Goal: Check status

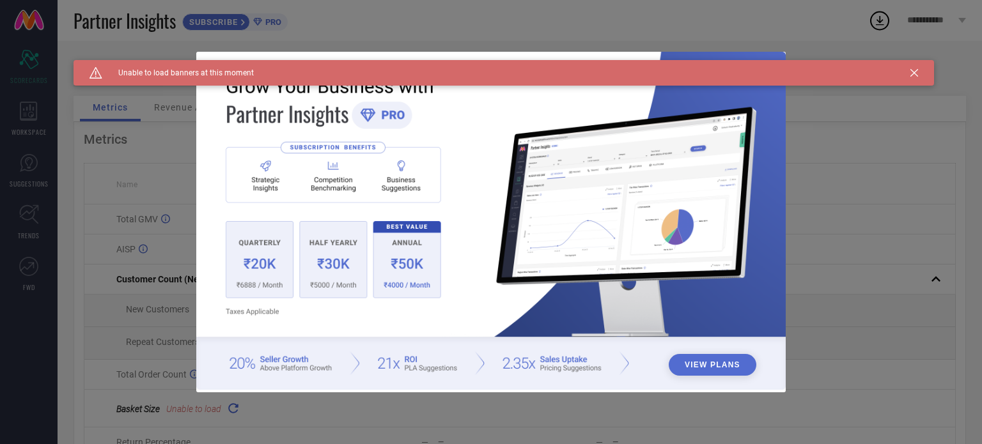
click at [918, 72] on div "Caution Created with Sketch. Unable to load banners at this moment" at bounding box center [503, 73] width 860 height 26
click at [915, 72] on icon at bounding box center [914, 73] width 8 height 8
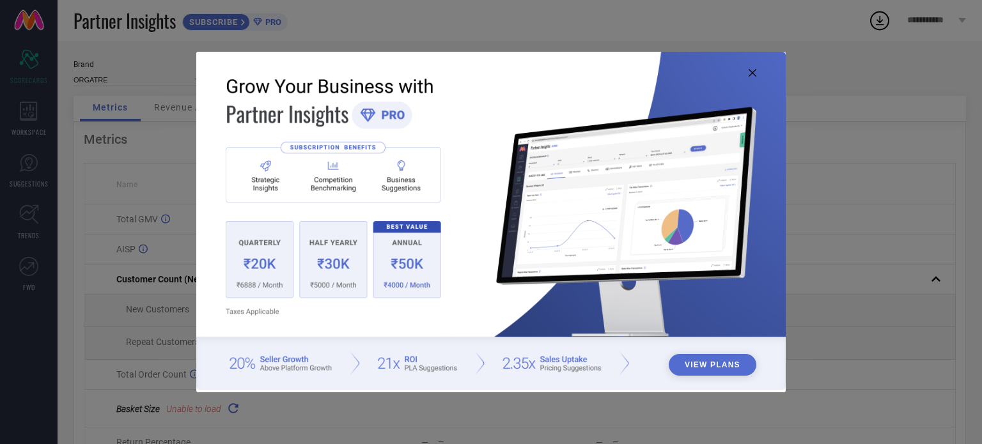
click at [754, 72] on icon at bounding box center [752, 73] width 8 height 8
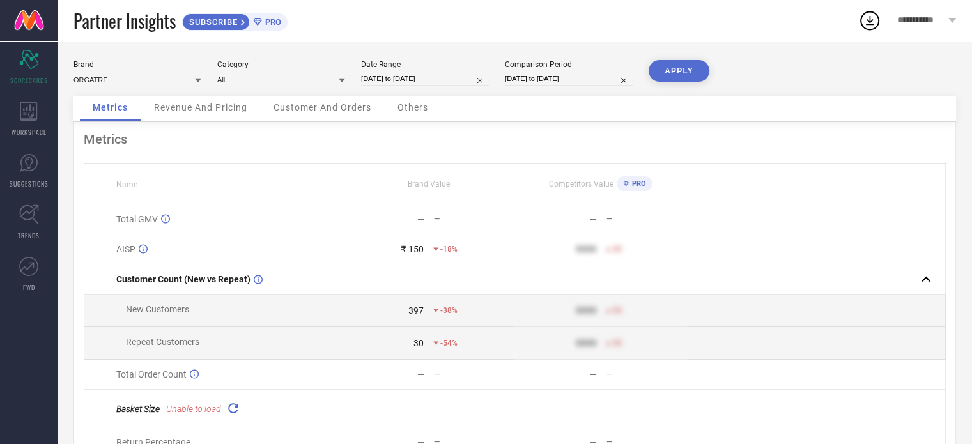
click at [447, 80] on input "[DATE] to [DATE]" at bounding box center [425, 78] width 128 height 13
select select "9"
select select "2025"
select select "10"
select select "2025"
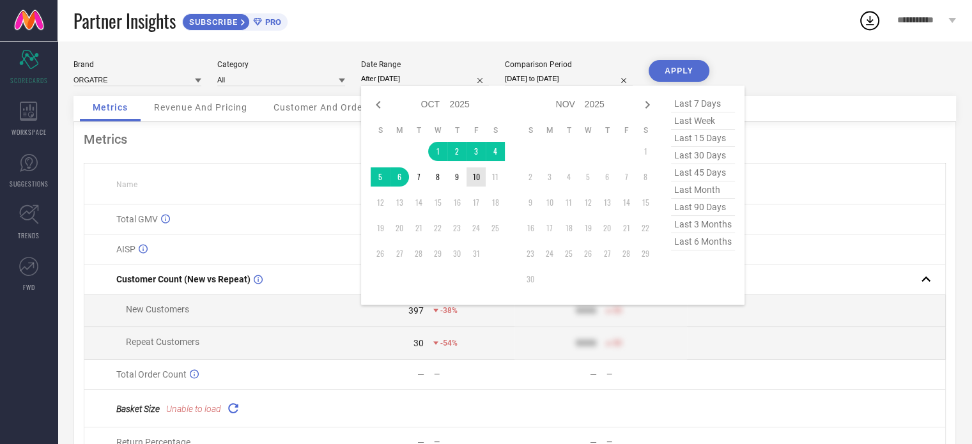
click at [483, 180] on td "10" at bounding box center [476, 176] width 19 height 19
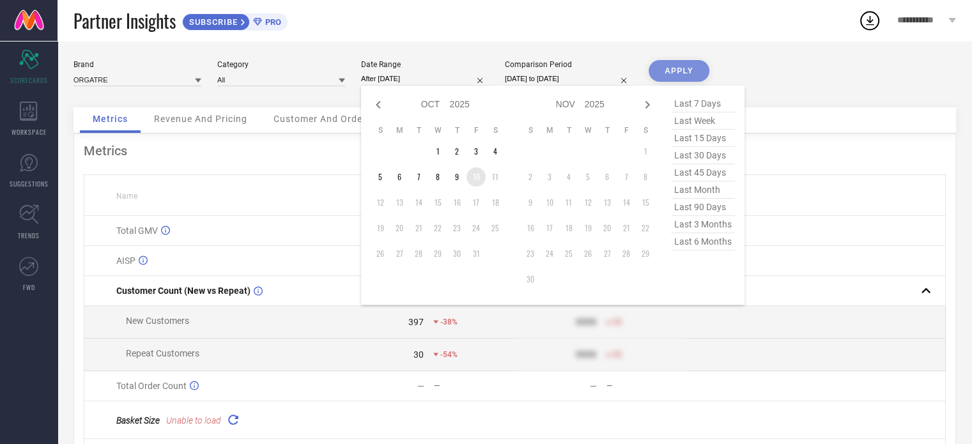
type input "[DATE] to [DATE]"
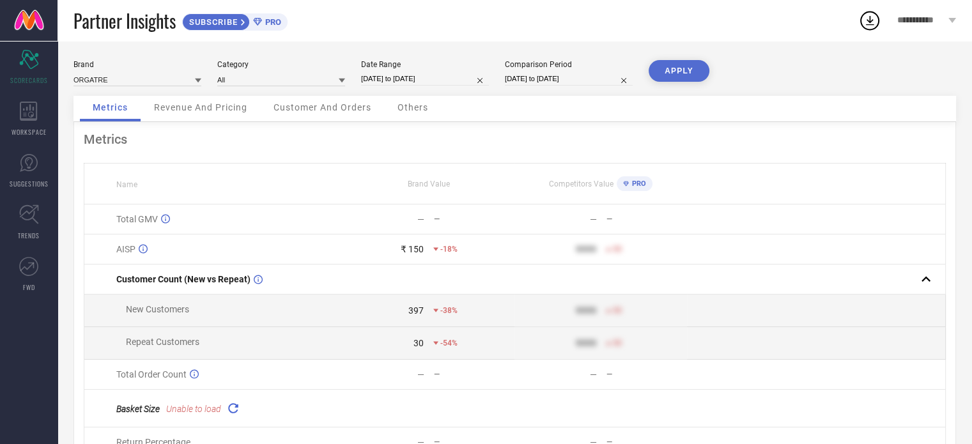
select select "9"
select select "2025"
select select "10"
select select "2025"
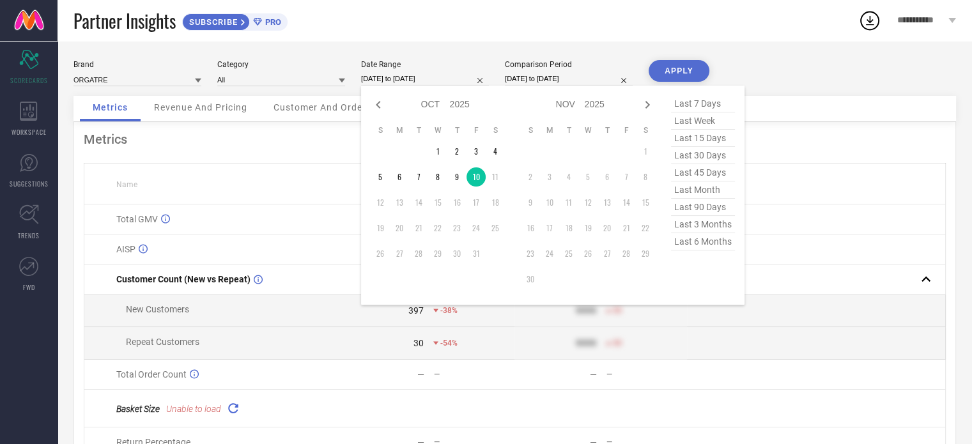
click at [447, 75] on input "[DATE] to [DATE]" at bounding box center [425, 78] width 128 height 13
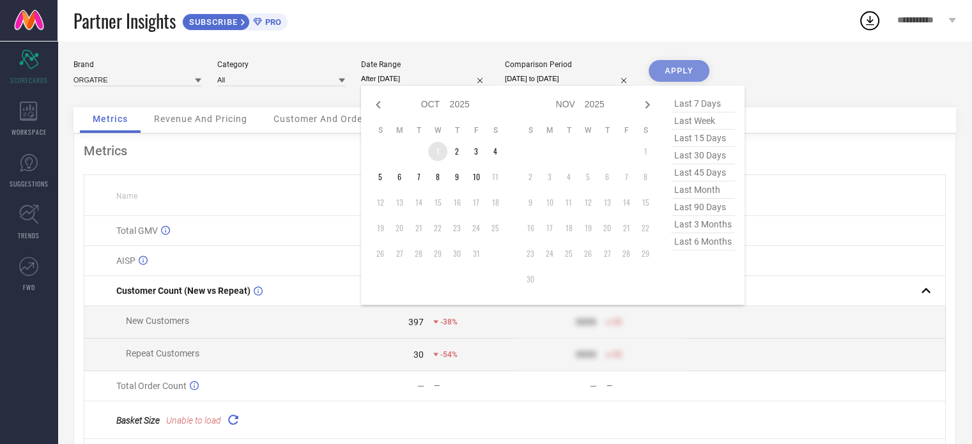
click at [436, 145] on td "1" at bounding box center [437, 151] width 19 height 19
type input "[DATE] to [DATE]"
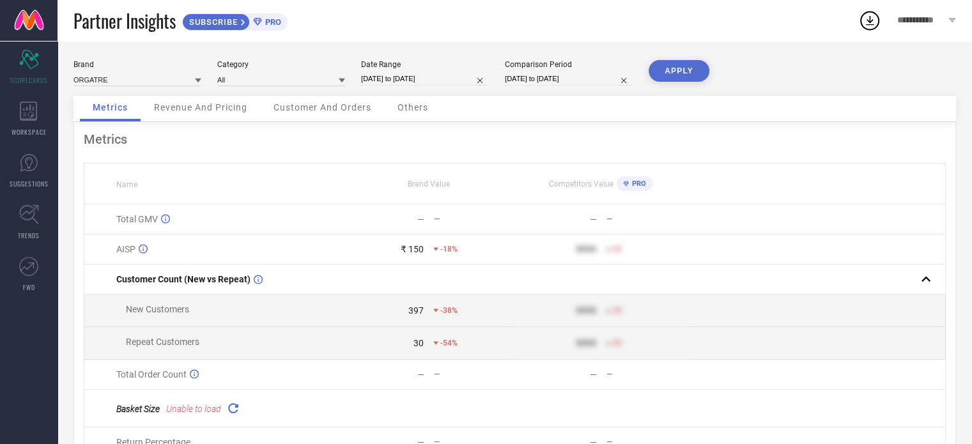
click at [679, 68] on button "APPLY" at bounding box center [679, 71] width 61 height 22
click at [205, 117] on div "Revenue And Pricing" at bounding box center [200, 109] width 119 height 26
